Goal: Information Seeking & Learning: Learn about a topic

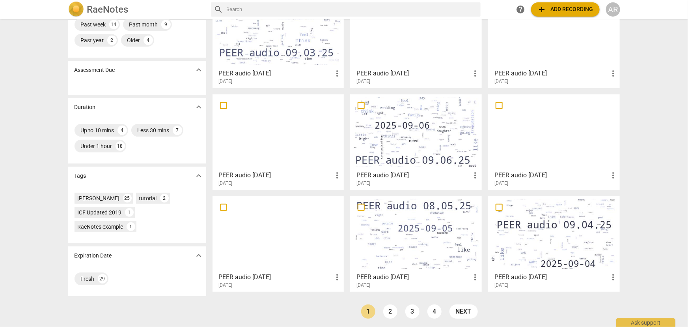
scroll to position [88, 0]
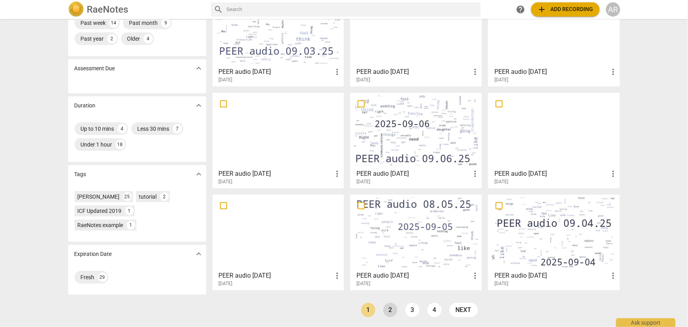
click at [389, 310] on link "2" at bounding box center [390, 310] width 14 height 14
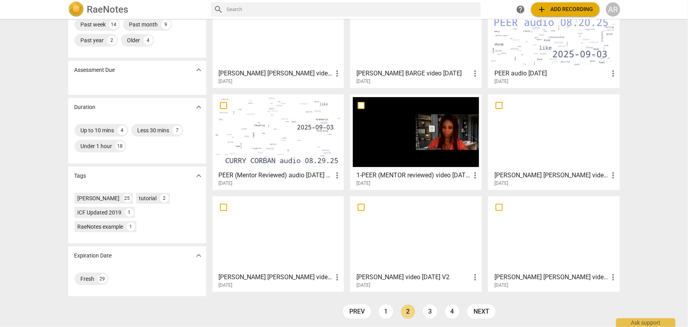
scroll to position [88, 0]
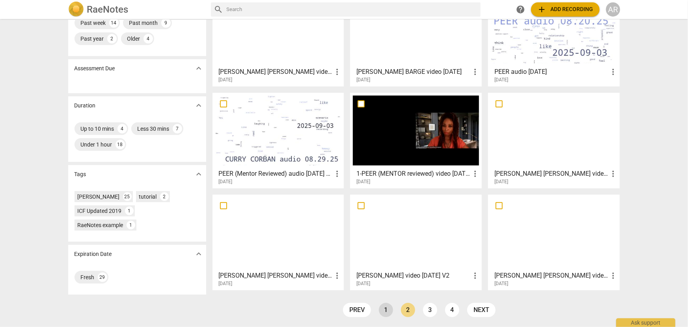
click at [382, 310] on link "1" at bounding box center [386, 310] width 14 height 14
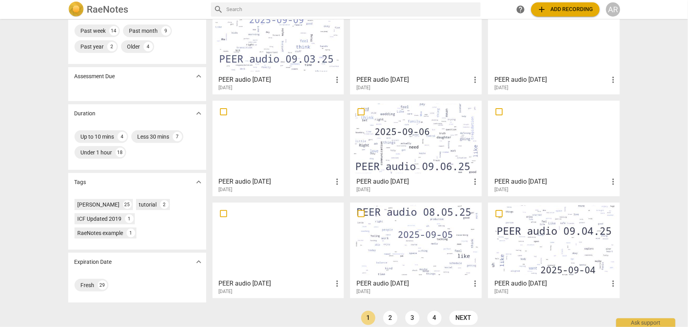
scroll to position [88, 0]
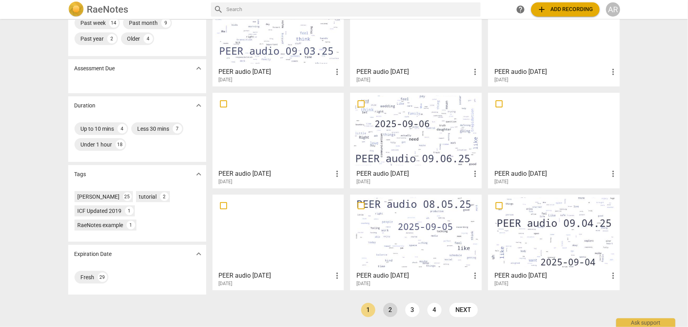
click at [389, 310] on link "2" at bounding box center [390, 310] width 14 height 14
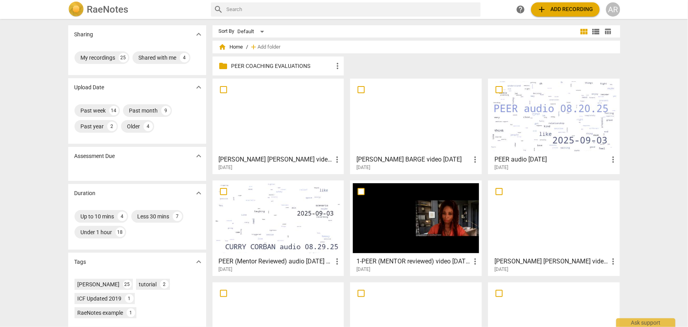
click at [560, 104] on div at bounding box center [554, 116] width 126 height 70
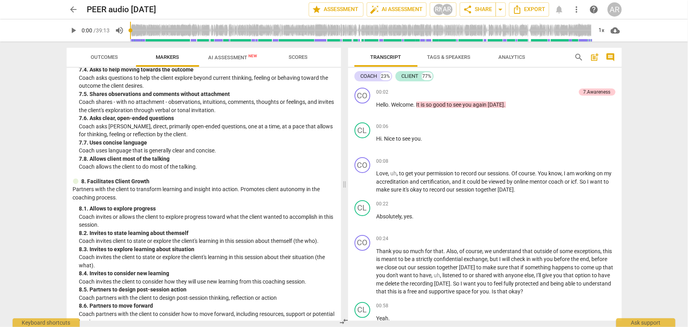
scroll to position [675, 0]
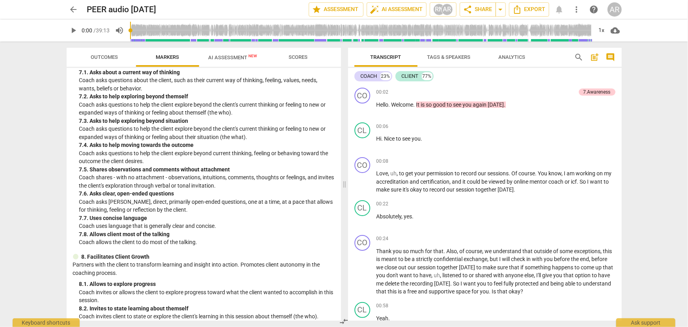
click at [226, 58] on span "AI Assessment New" at bounding box center [233, 57] width 49 height 6
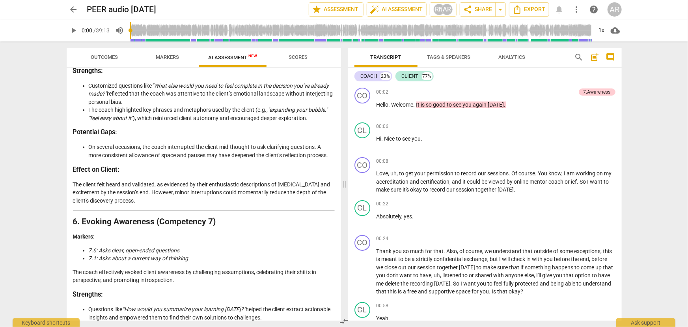
scroll to position [1137, 0]
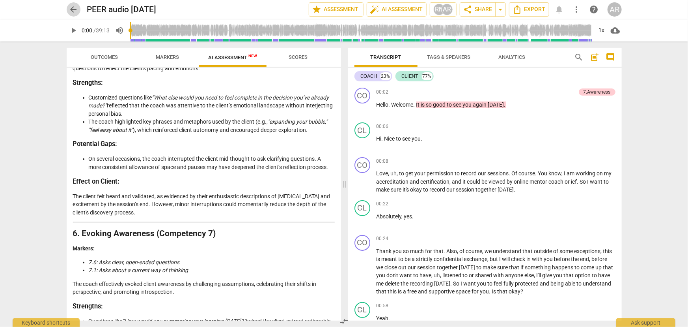
click at [70, 11] on span "arrow_back" at bounding box center [73, 9] width 9 height 9
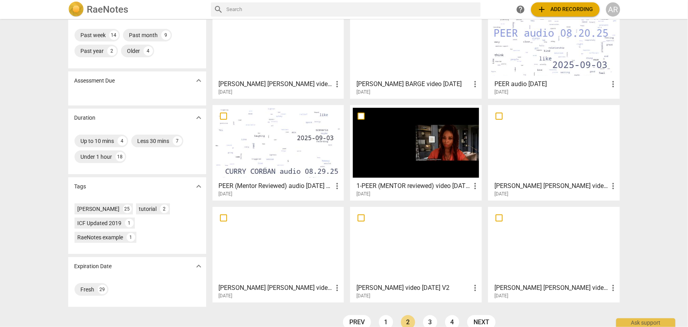
scroll to position [88, 0]
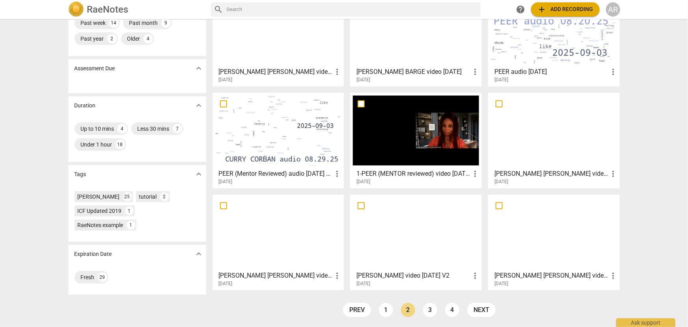
click at [274, 232] on div at bounding box center [278, 232] width 126 height 70
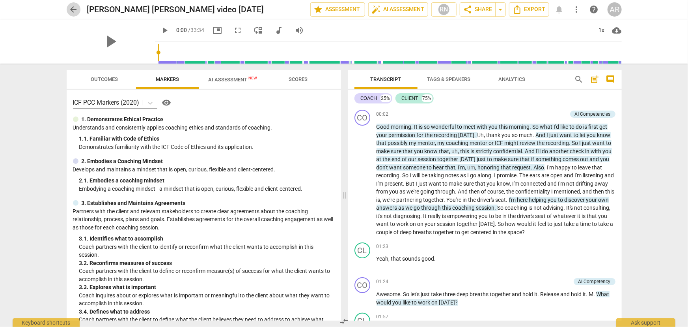
click at [71, 7] on span "arrow_back" at bounding box center [73, 9] width 9 height 9
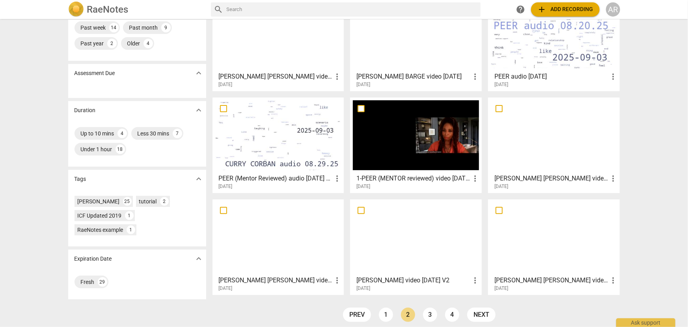
scroll to position [88, 0]
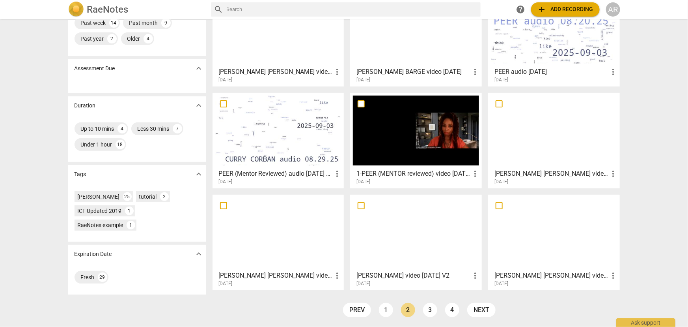
click at [382, 308] on link "1" at bounding box center [386, 310] width 14 height 14
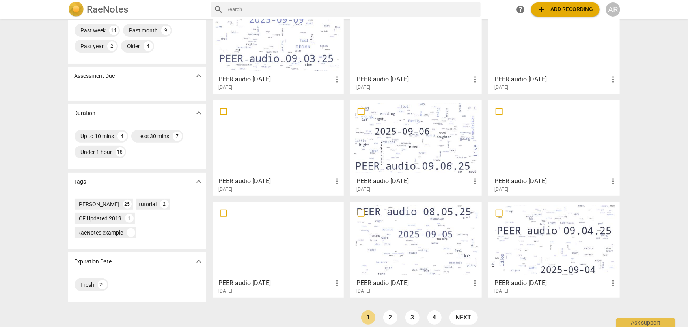
scroll to position [88, 0]
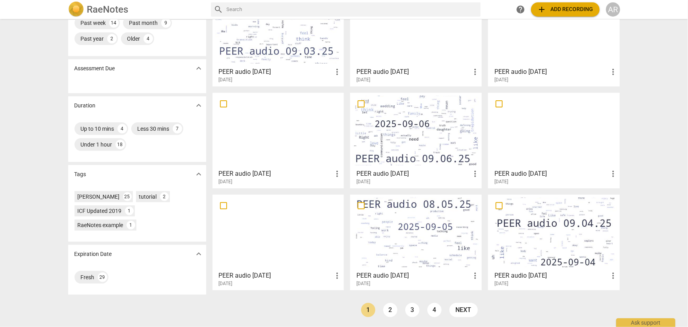
click at [397, 148] on div at bounding box center [416, 130] width 126 height 70
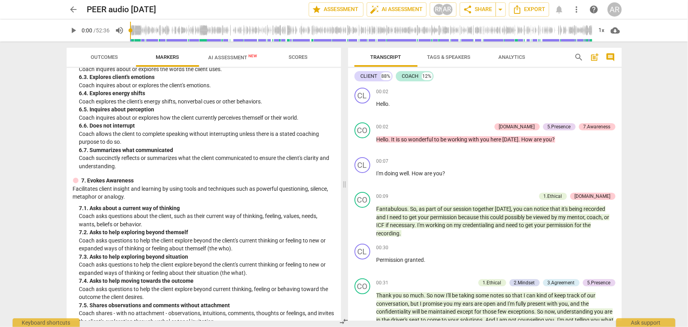
scroll to position [502, 0]
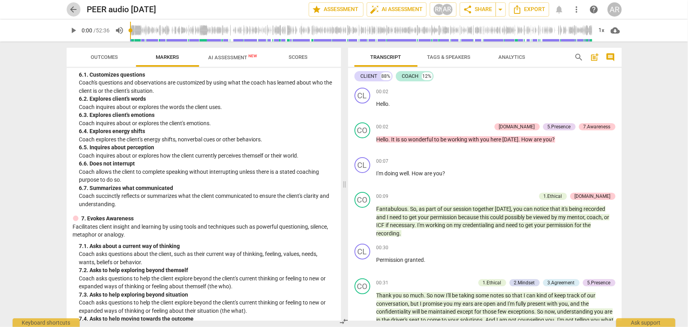
click at [75, 10] on span "arrow_back" at bounding box center [73, 9] width 9 height 9
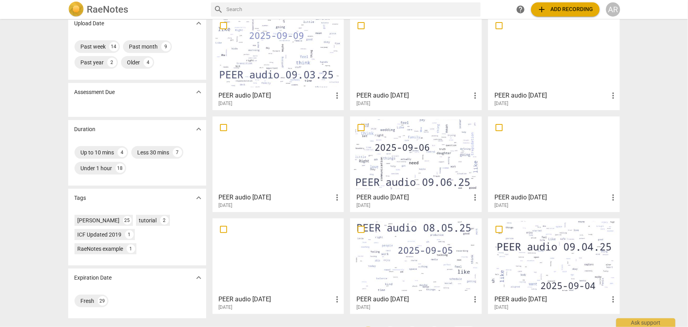
scroll to position [71, 0]
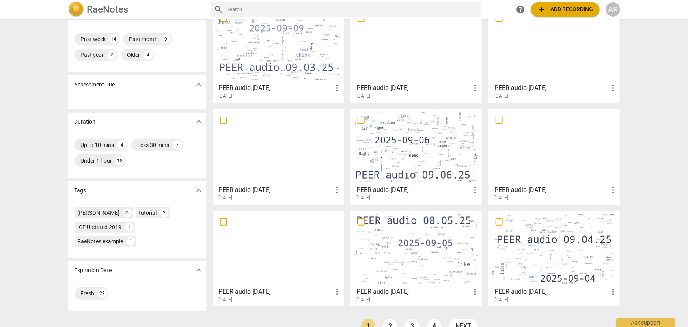
click at [542, 237] on div at bounding box center [554, 248] width 126 height 70
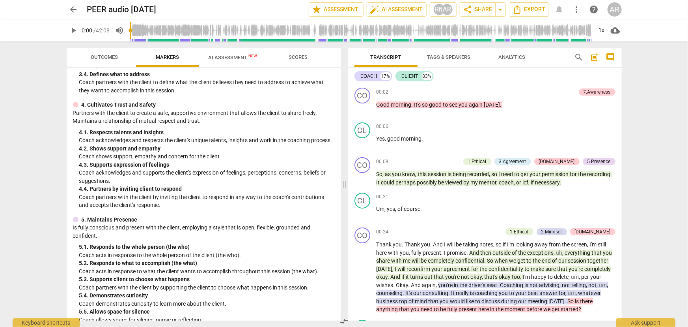
scroll to position [36, 0]
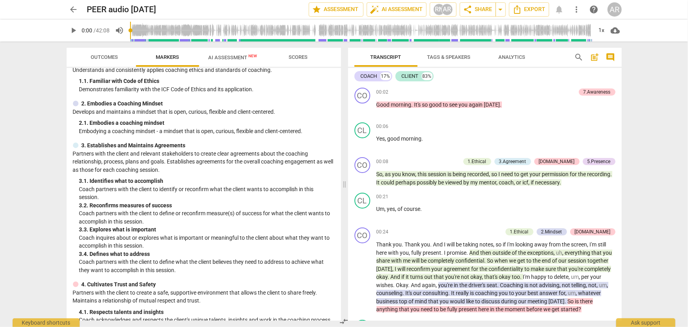
click at [74, 8] on span "arrow_back" at bounding box center [73, 9] width 9 height 9
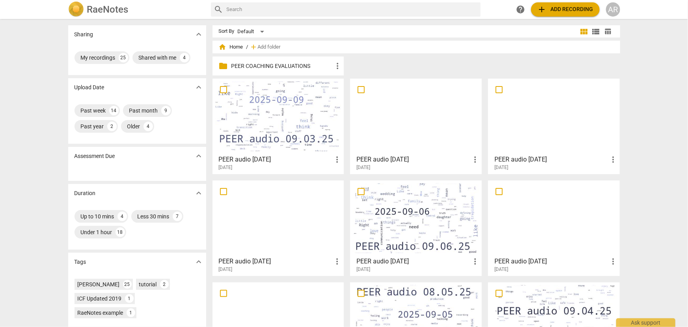
click at [258, 117] on div at bounding box center [278, 116] width 126 height 70
